Goal: Transaction & Acquisition: Book appointment/travel/reservation

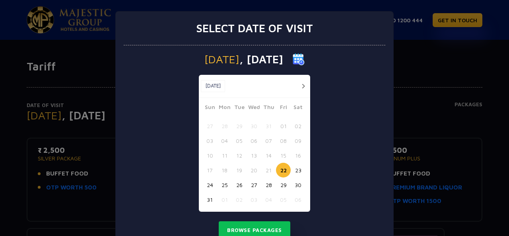
click at [299, 84] on button "button" at bounding box center [303, 86] width 10 height 10
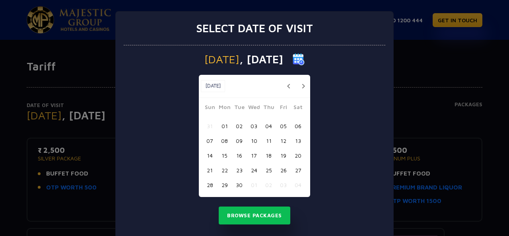
click at [221, 185] on button "29" at bounding box center [224, 184] width 15 height 15
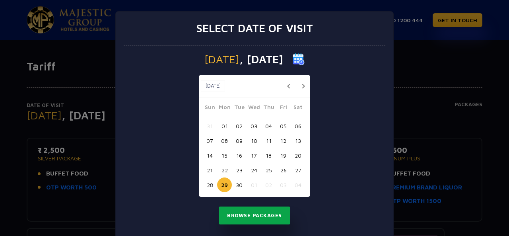
click at [244, 212] on button "Browse Packages" at bounding box center [255, 215] width 72 height 18
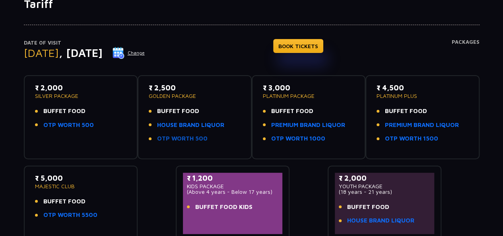
scroll to position [64, 0]
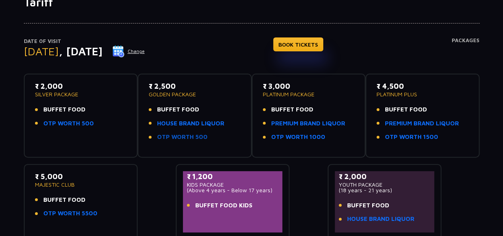
click at [193, 139] on link "OTP WORTH 500" at bounding box center [182, 136] width 51 height 9
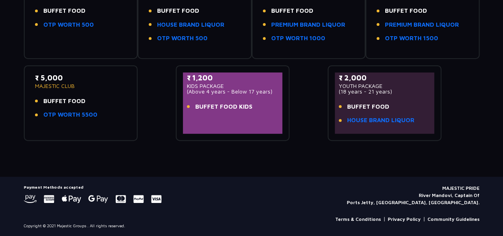
scroll to position [0, 0]
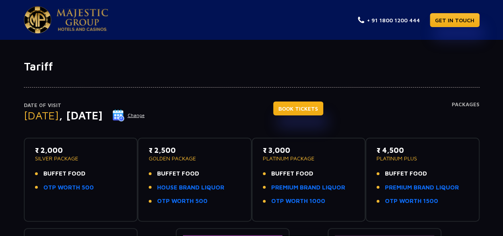
click at [323, 106] on link "BOOK TICKETS" at bounding box center [298, 108] width 50 height 14
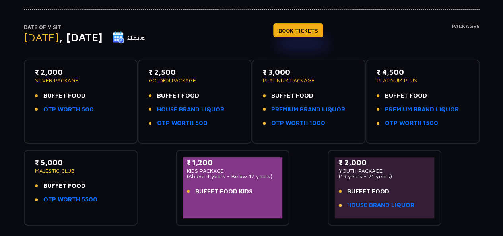
scroll to position [83, 0]
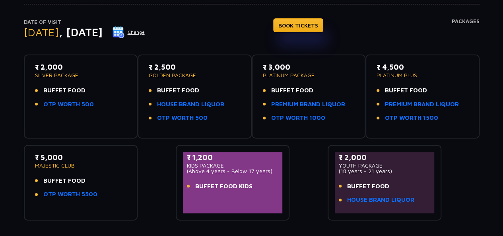
click at [258, 37] on div "Date of Visit [DATE] Change BOOK TICKETS Packages" at bounding box center [252, 36] width 456 height 37
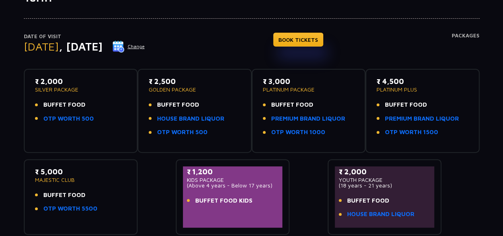
scroll to position [72, 0]
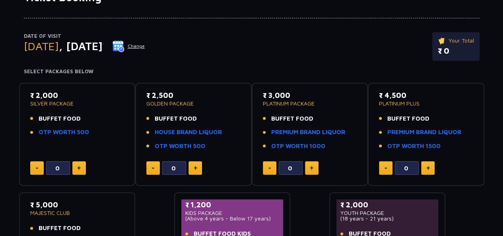
scroll to position [70, 0]
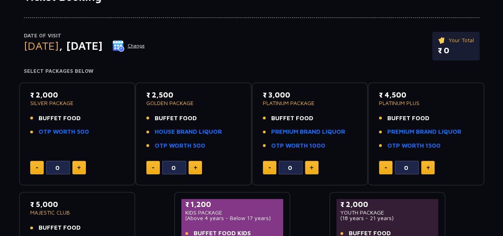
click at [194, 166] on img at bounding box center [196, 168] width 4 height 4
type input "2"
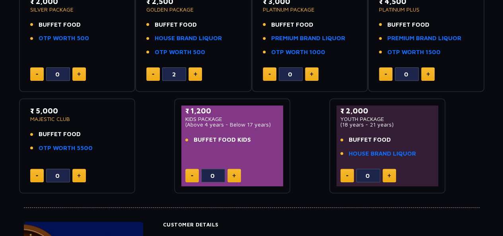
scroll to position [163, 0]
click at [235, 175] on img at bounding box center [234, 176] width 4 height 4
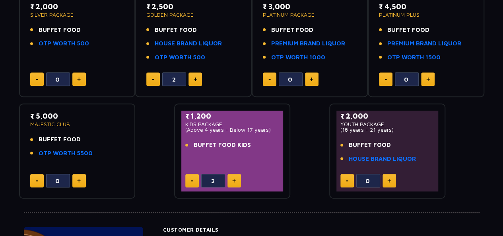
scroll to position [158, 0]
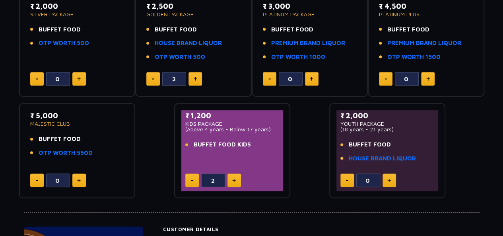
click at [192, 176] on button at bounding box center [192, 180] width 14 height 14
type input "1"
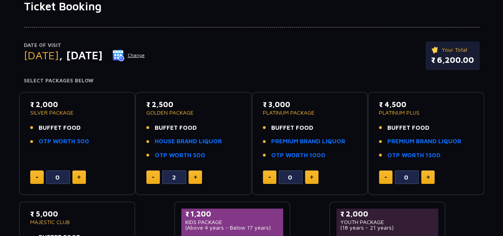
scroll to position [0, 0]
